Goal: Obtain resource: Obtain resource

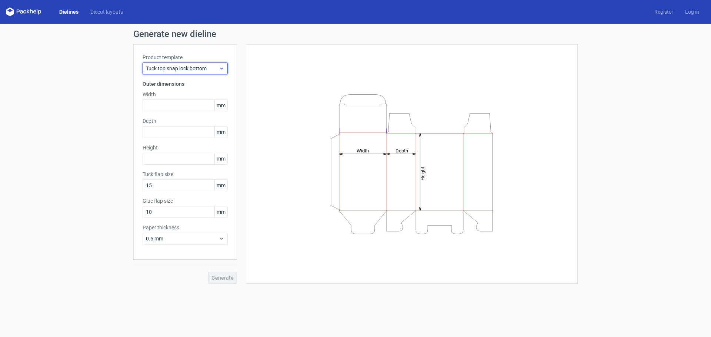
click at [178, 67] on span "Tuck top snap lock bottom" at bounding box center [182, 68] width 73 height 7
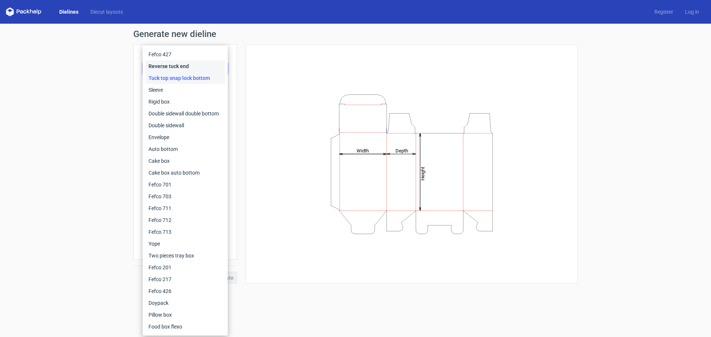
click at [172, 64] on div "Reverse tuck end" at bounding box center [184, 66] width 79 height 12
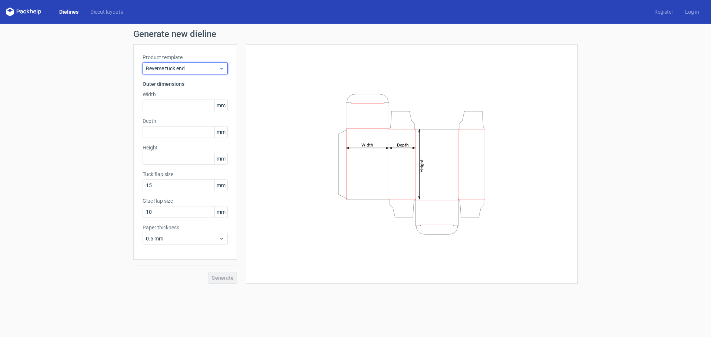
click at [178, 67] on span "Reverse tuck end" at bounding box center [182, 68] width 73 height 7
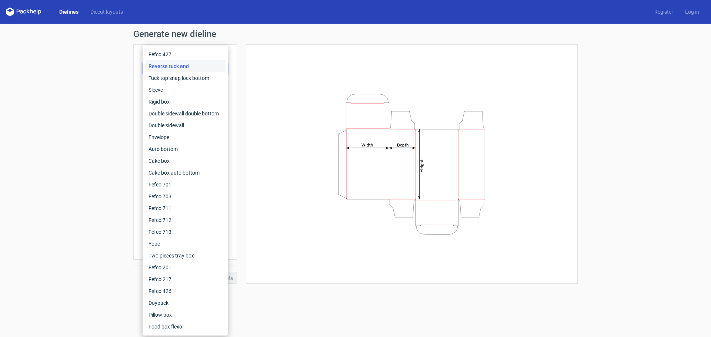
click at [98, 78] on div "Generate new dieline Product template Reverse tuck end Outer dimensions Width m…" at bounding box center [355, 157] width 711 height 266
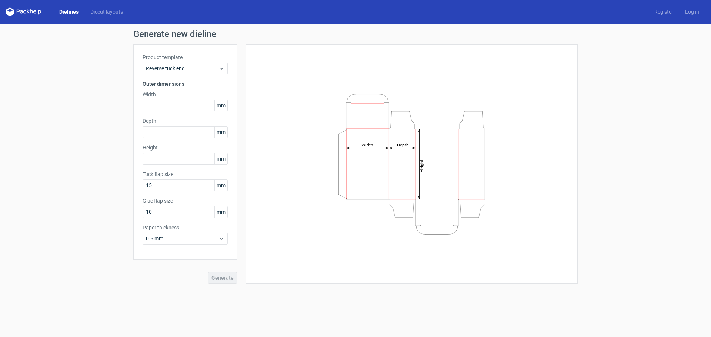
click at [638, 110] on div "Generate new dieline Product template Reverse tuck end Outer dimensions Width m…" at bounding box center [355, 157] width 711 height 266
click at [159, 102] on input "text" at bounding box center [184, 106] width 85 height 12
type input "47"
type input "24"
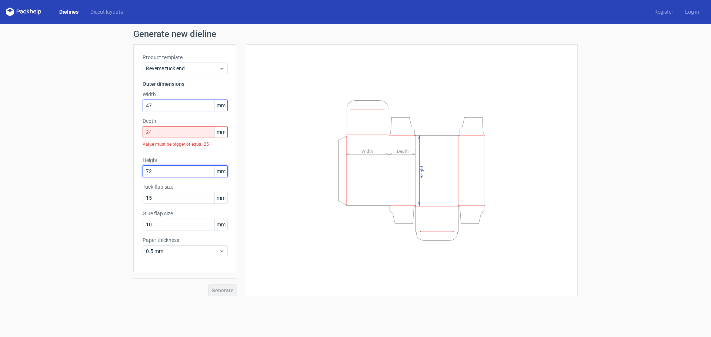
type input "72"
click at [156, 131] on input "24" at bounding box center [184, 132] width 85 height 12
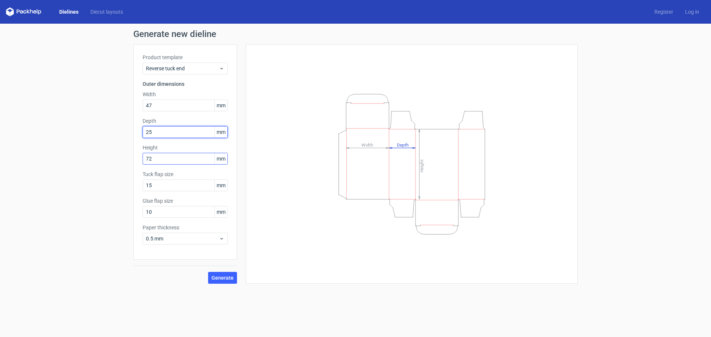
type input "25"
click at [165, 159] on input "72" at bounding box center [184, 159] width 85 height 12
click at [160, 104] on input "47" at bounding box center [184, 106] width 85 height 12
type input "45"
click at [162, 157] on input "72" at bounding box center [184, 159] width 85 height 12
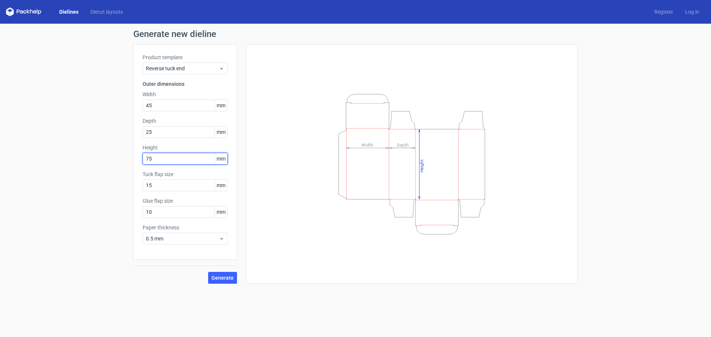
type input "75"
click at [231, 276] on span "Generate" at bounding box center [222, 277] width 22 height 5
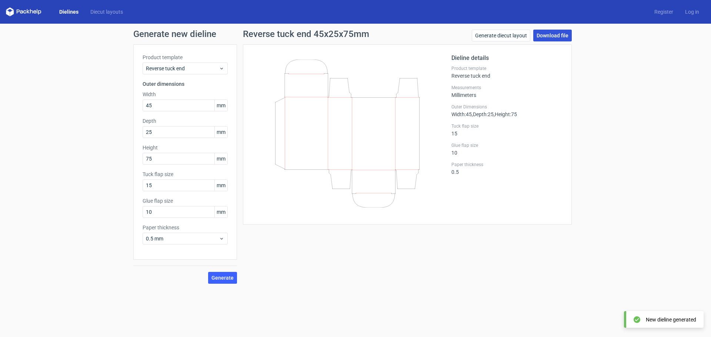
click at [565, 38] on link "Download file" at bounding box center [552, 36] width 38 height 12
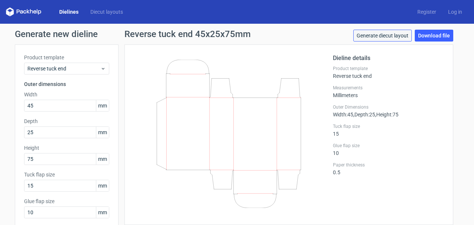
click at [376, 37] on link "Generate diecut layout" at bounding box center [382, 36] width 58 height 12
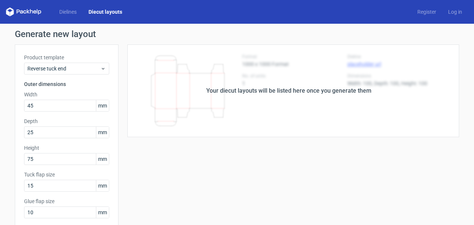
click at [323, 91] on div "Your diecut layouts will be listed here once you generate them" at bounding box center [288, 90] width 165 height 9
click at [293, 121] on div "Your diecut layouts will be listed here once you generate them" at bounding box center [288, 90] width 340 height 93
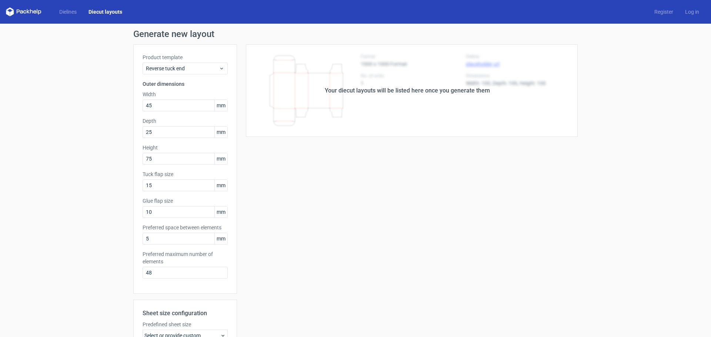
click at [480, 87] on div "Your diecut layouts will be listed here once you generate them" at bounding box center [407, 90] width 165 height 9
click at [306, 86] on div "Your diecut layouts will be listed here once you generate them" at bounding box center [407, 90] width 340 height 93
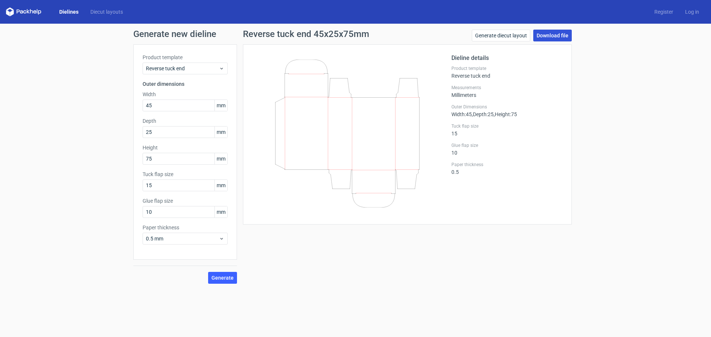
click at [546, 34] on link "Download file" at bounding box center [552, 36] width 38 height 12
